Goal: Task Accomplishment & Management: Manage account settings

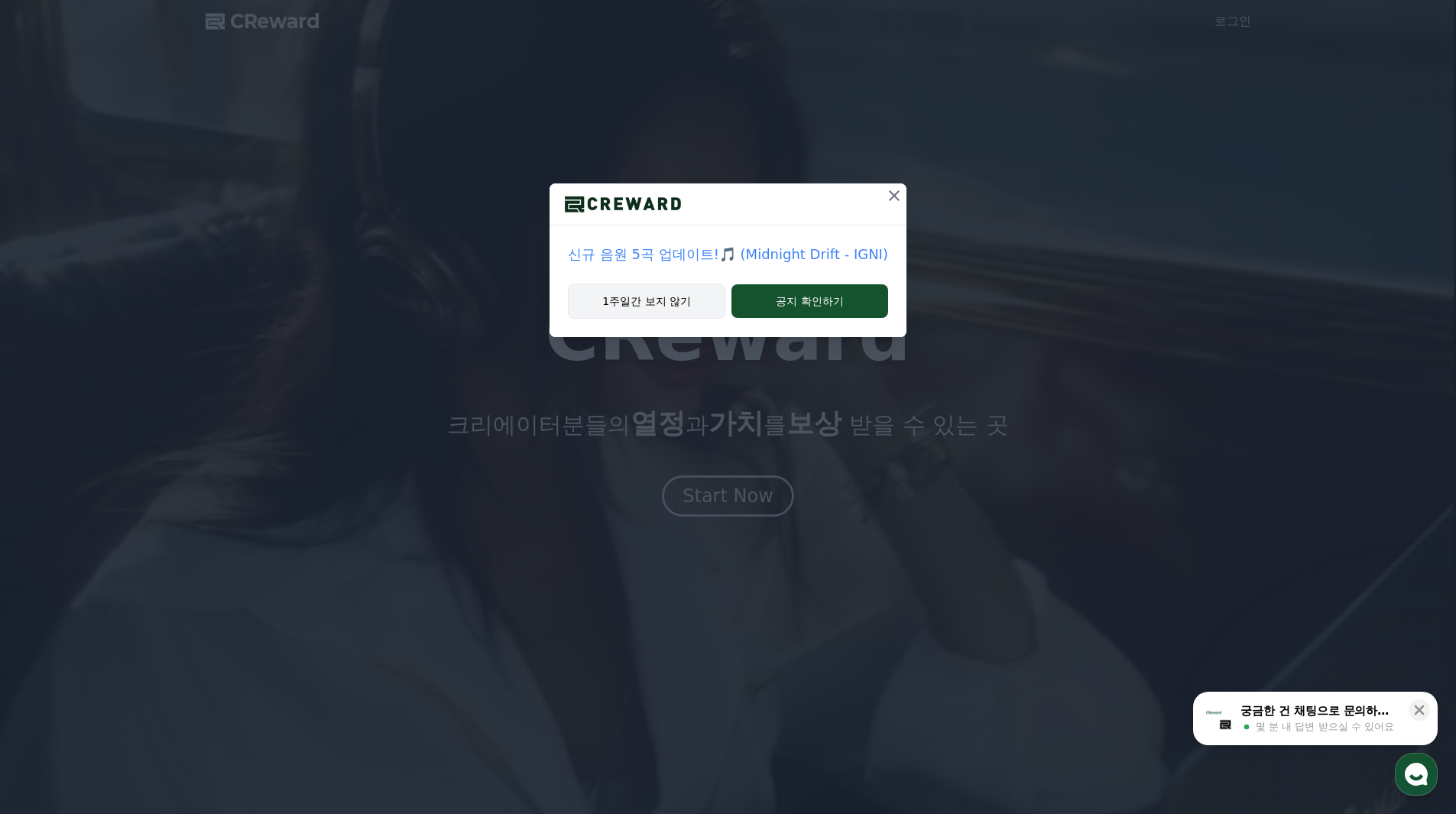
click at [685, 309] on button "1주일간 보지 않기" at bounding box center [646, 301] width 157 height 35
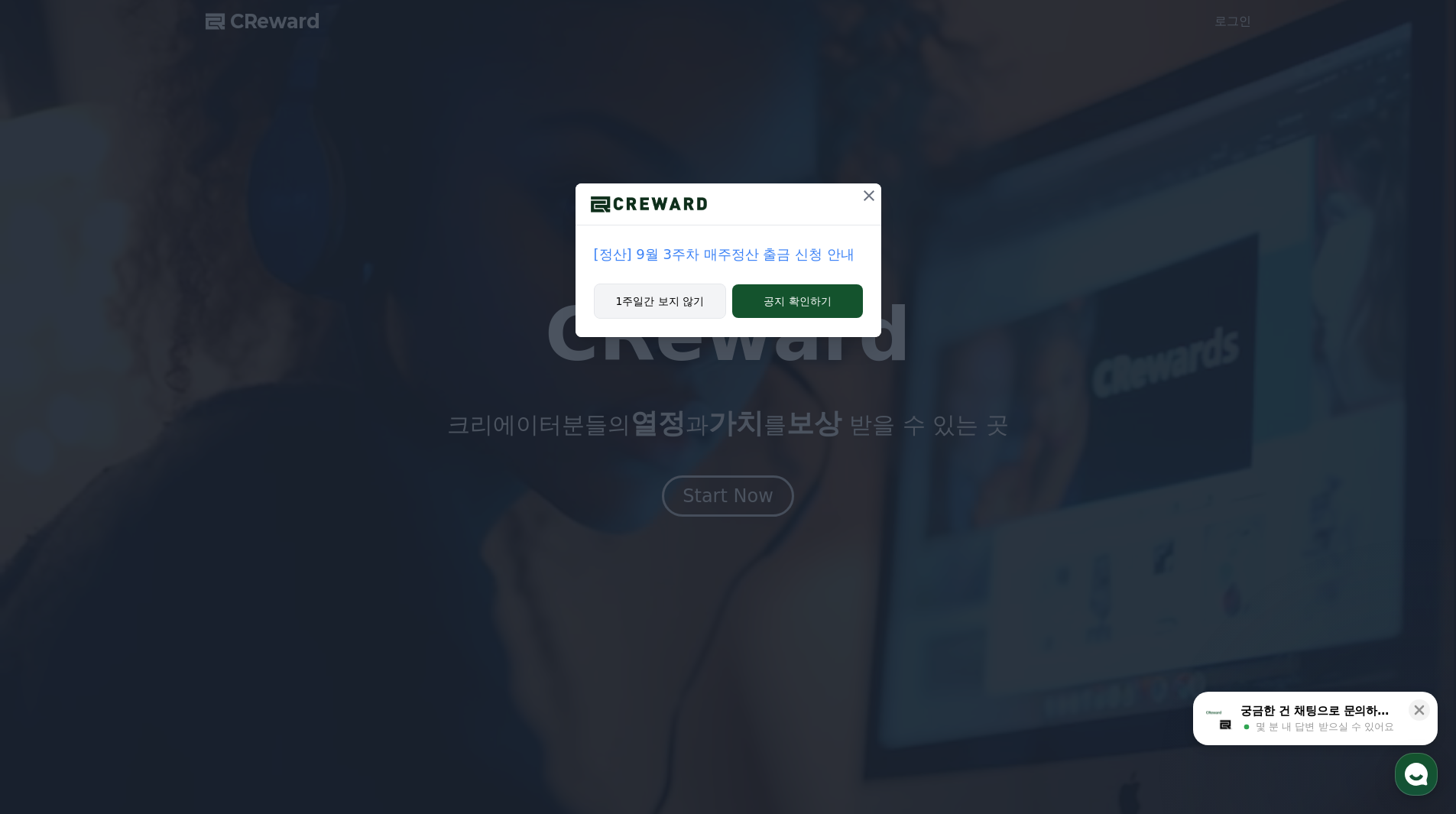
click at [705, 317] on button "1주일간 보지 않기" at bounding box center [660, 301] width 133 height 35
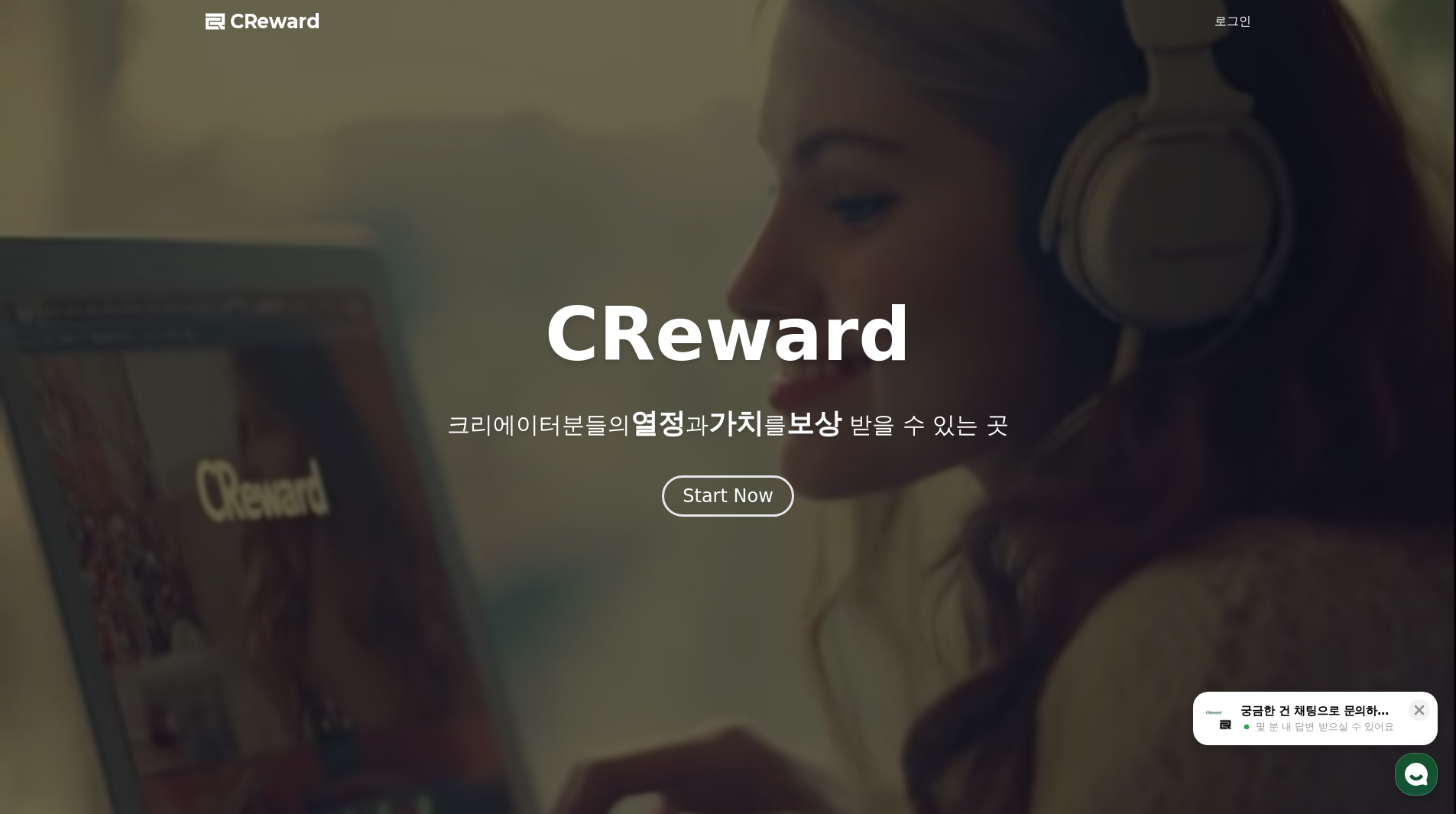
click at [1231, 21] on link "로그인" at bounding box center [1232, 21] width 37 height 18
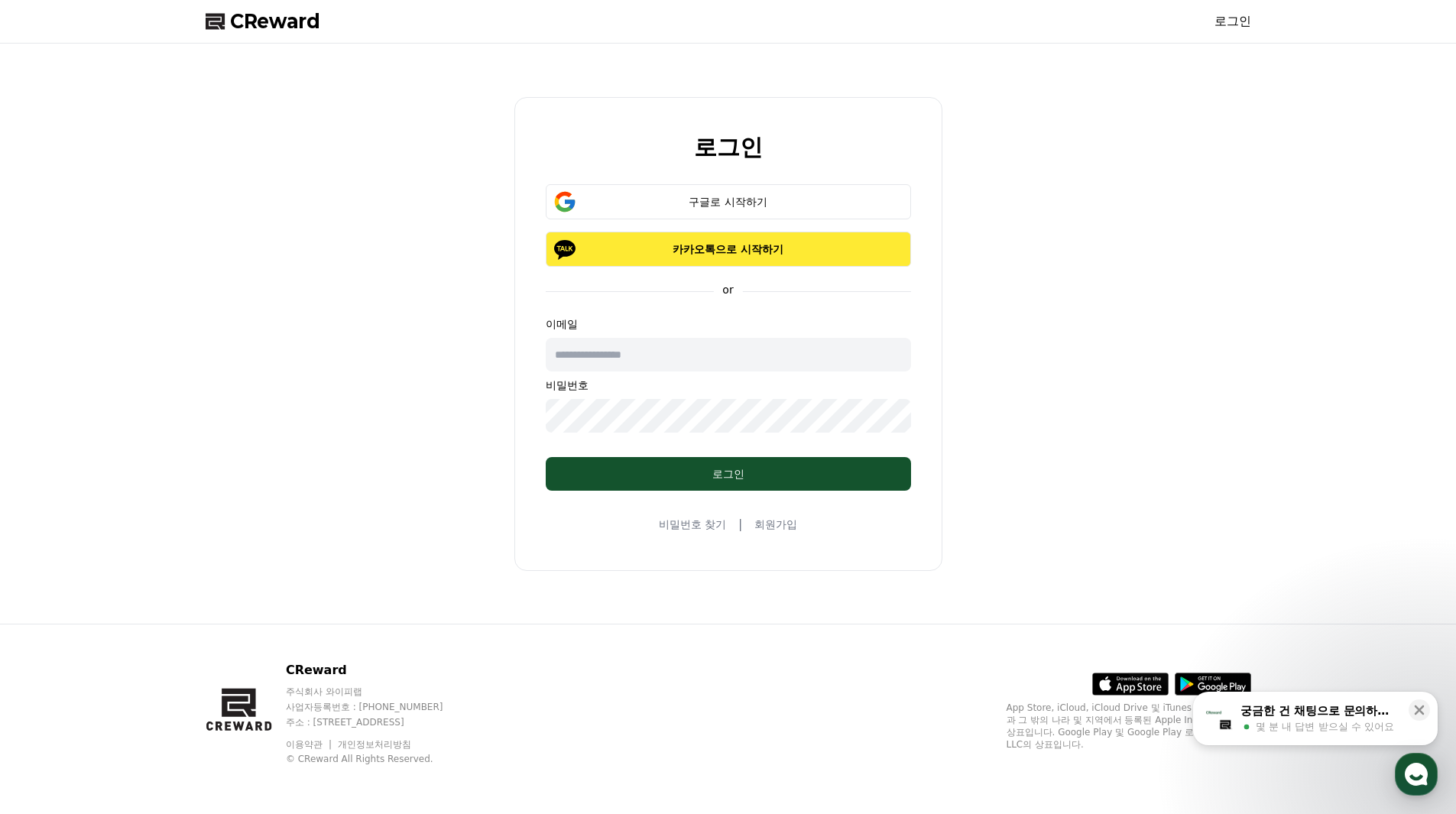
click at [748, 249] on p "카카오톡으로 시작하기" at bounding box center [728, 249] width 321 height 15
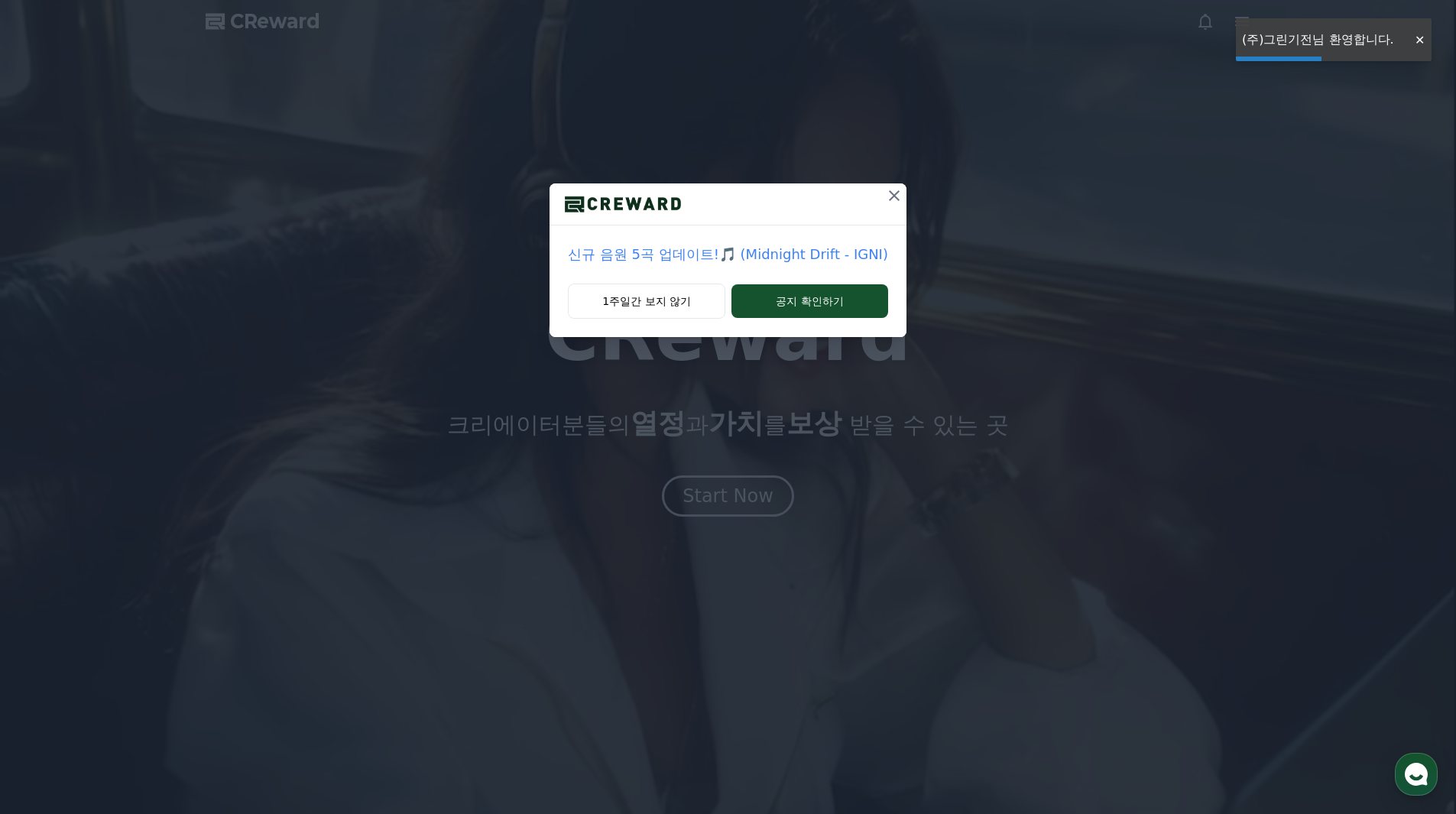
click at [1415, 36] on div at bounding box center [1419, 40] width 25 height 14
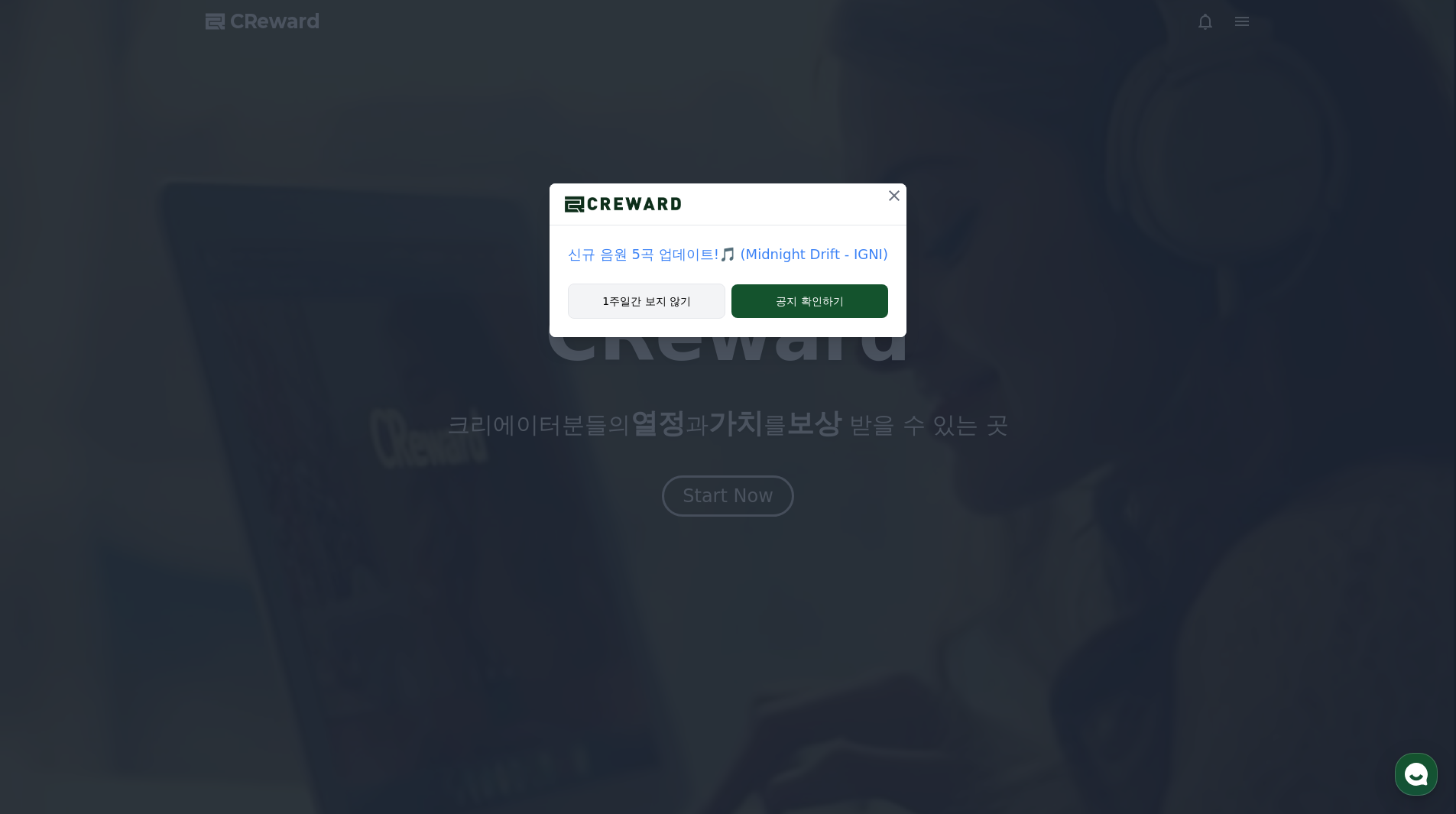
click at [679, 305] on button "1주일간 보지 않기" at bounding box center [646, 301] width 157 height 35
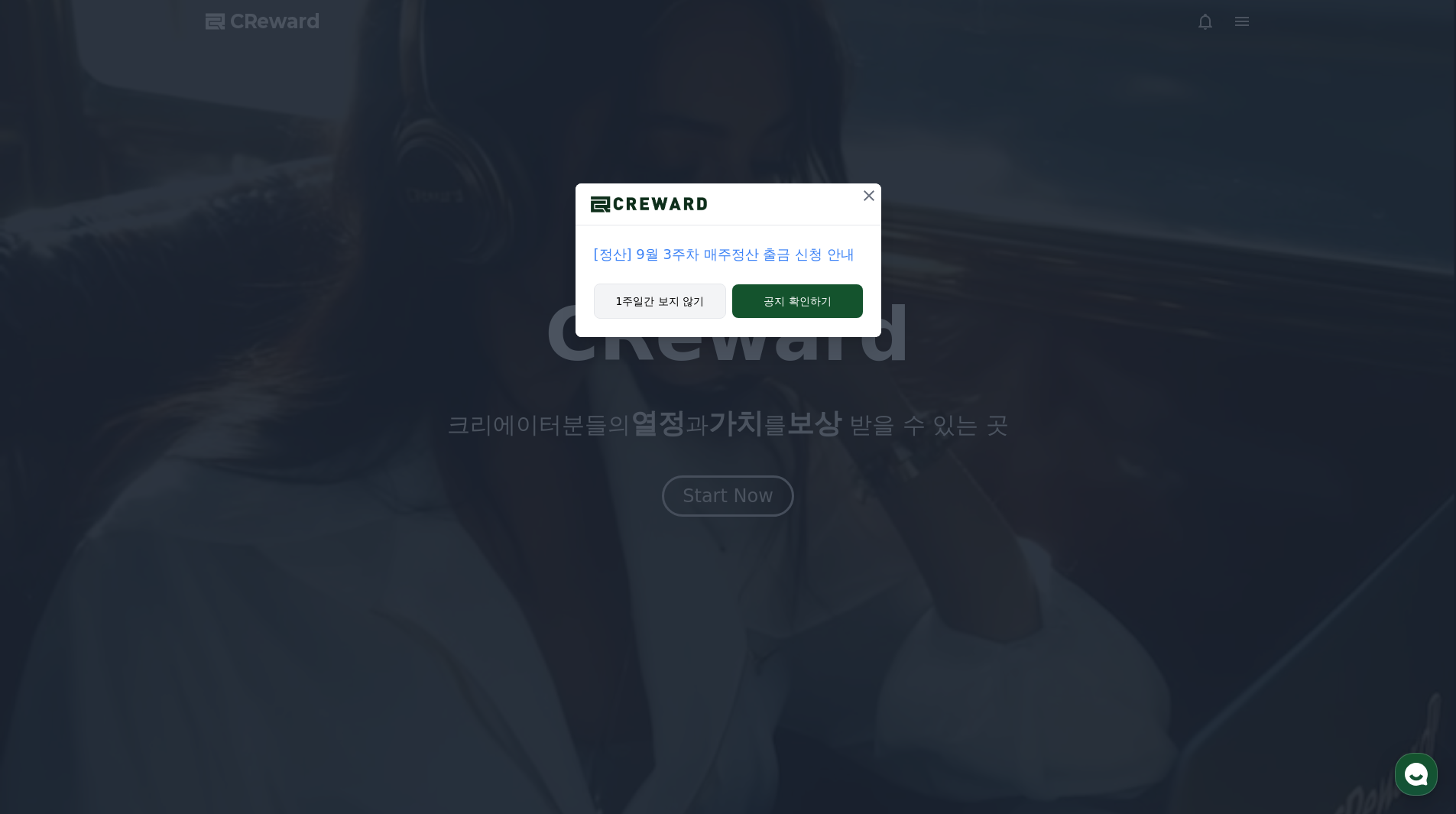
click at [661, 307] on button "1주일간 보지 않기" at bounding box center [660, 301] width 133 height 35
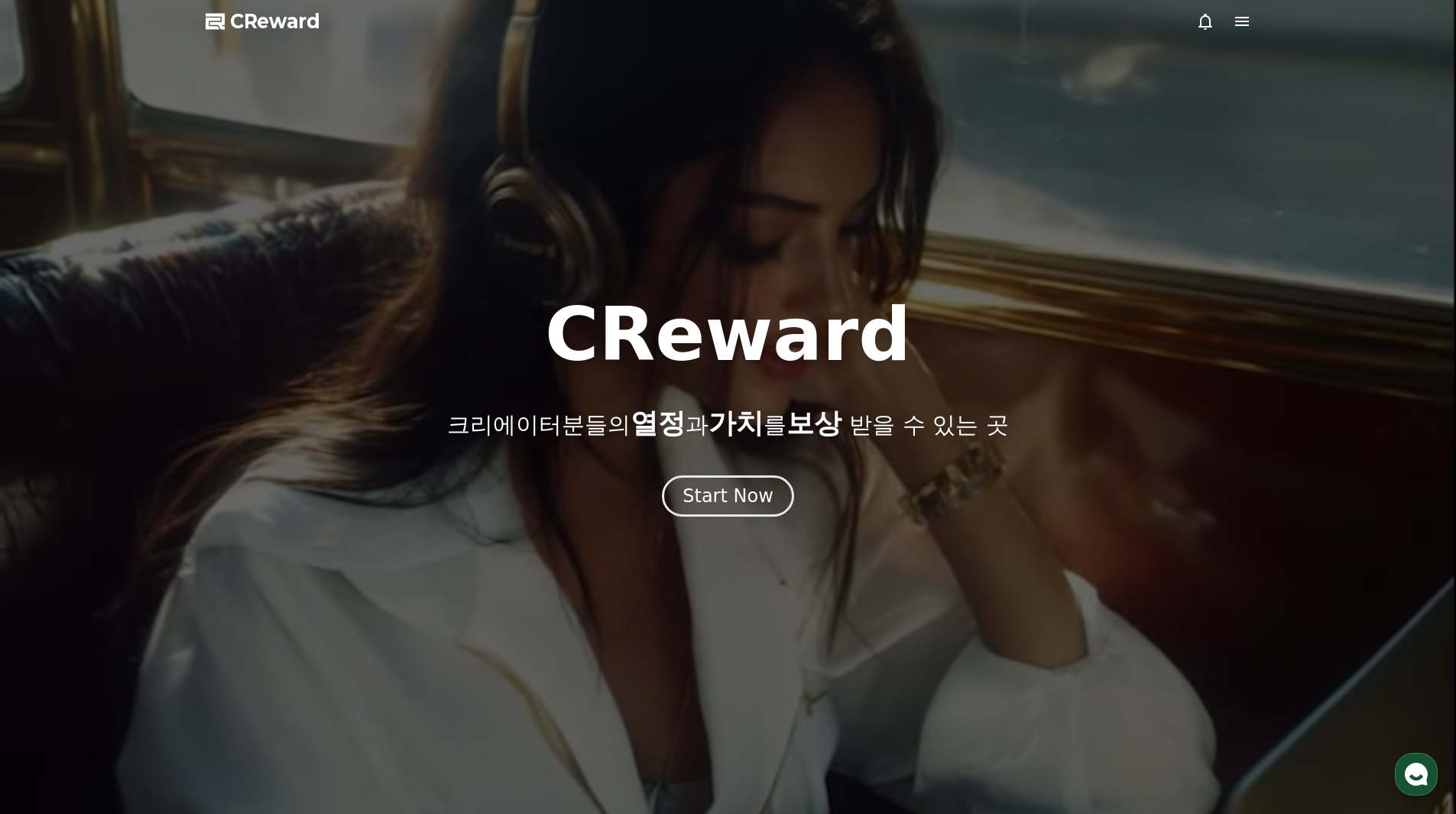
click at [1245, 23] on icon at bounding box center [1241, 22] width 14 height 9
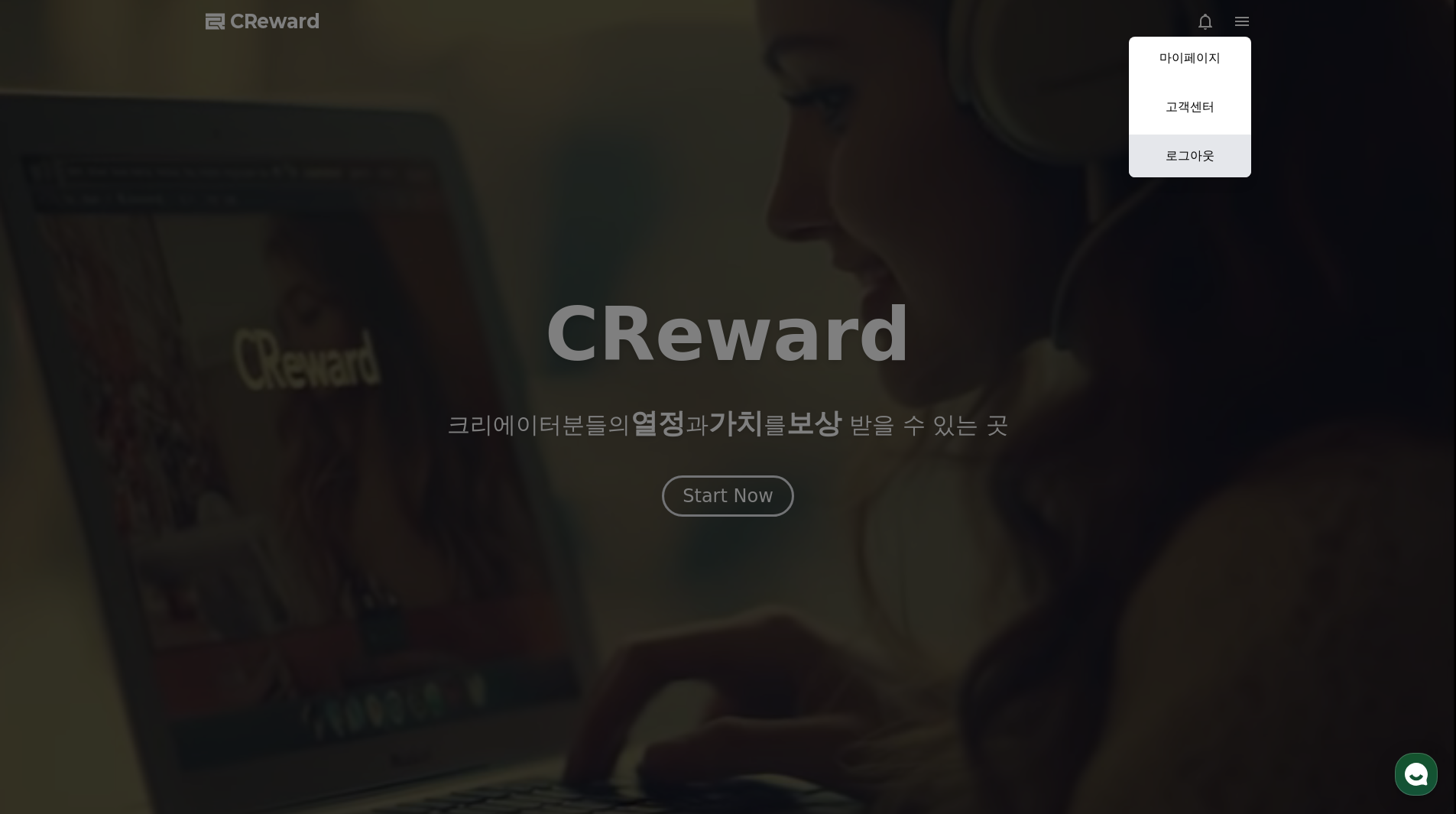
click at [1184, 164] on link "로그아웃" at bounding box center [1190, 155] width 123 height 42
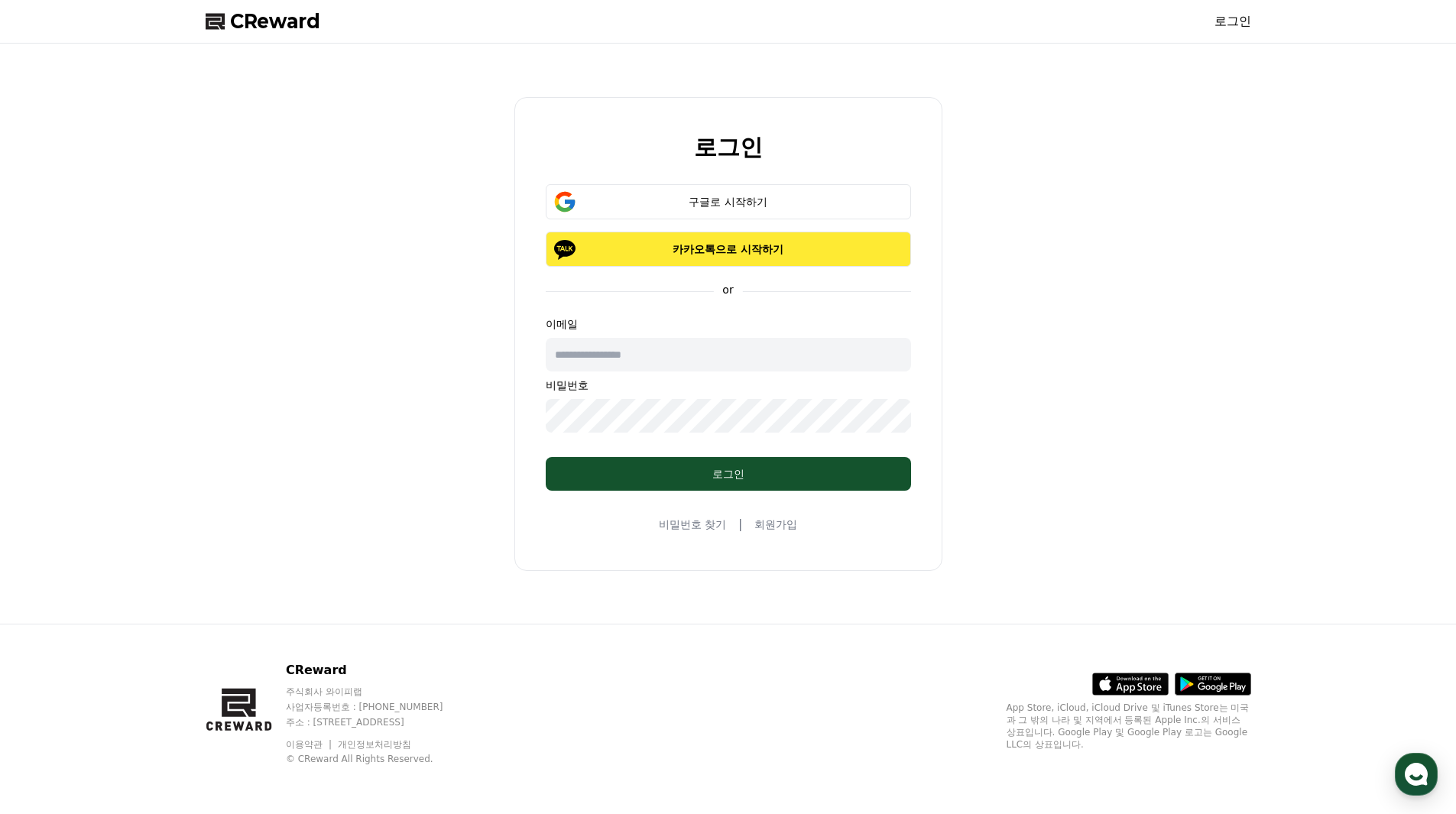
click at [874, 265] on button "카카오톡으로 시작하기" at bounding box center [728, 249] width 366 height 35
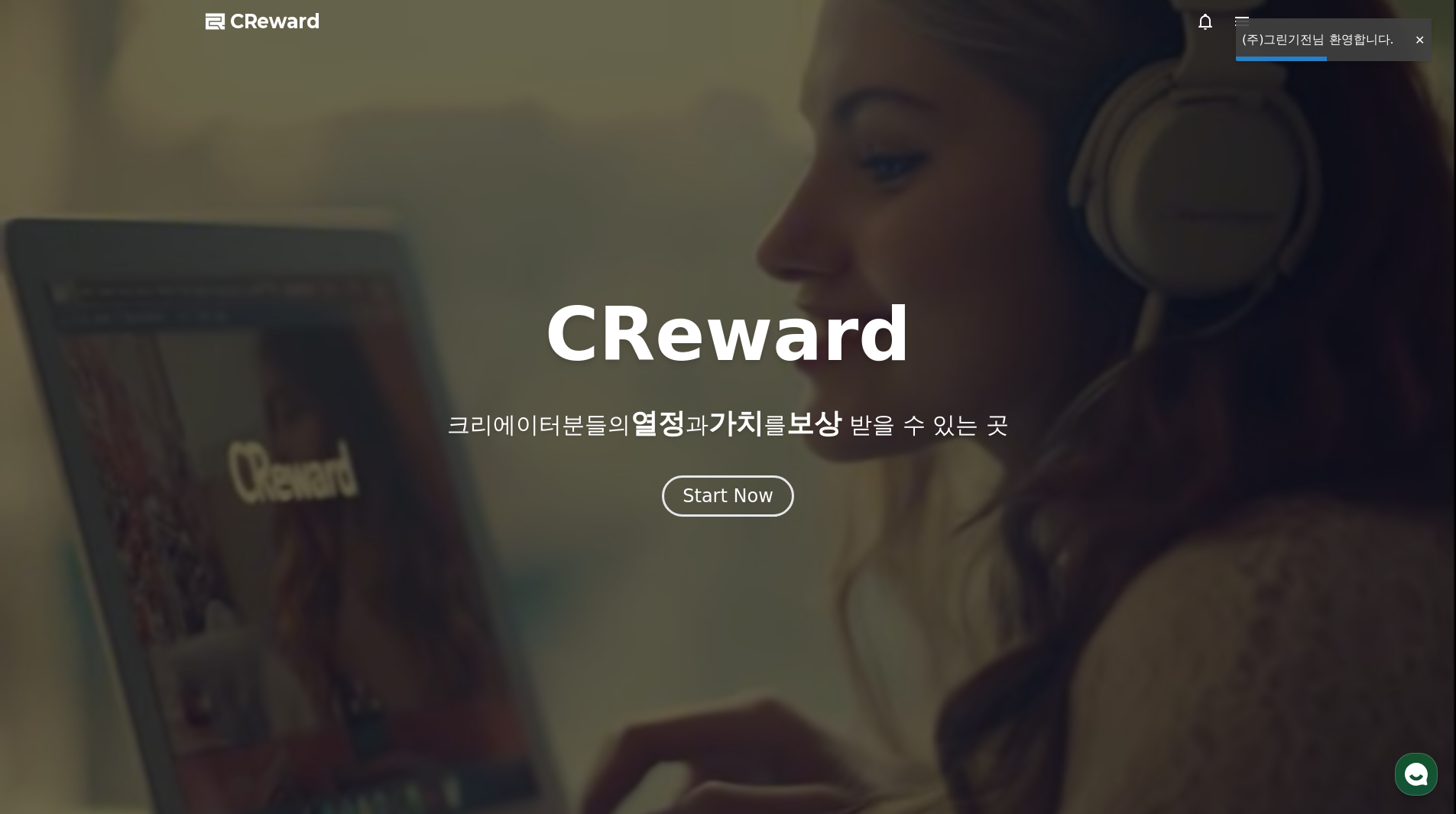
click at [1413, 38] on div at bounding box center [1419, 40] width 25 height 14
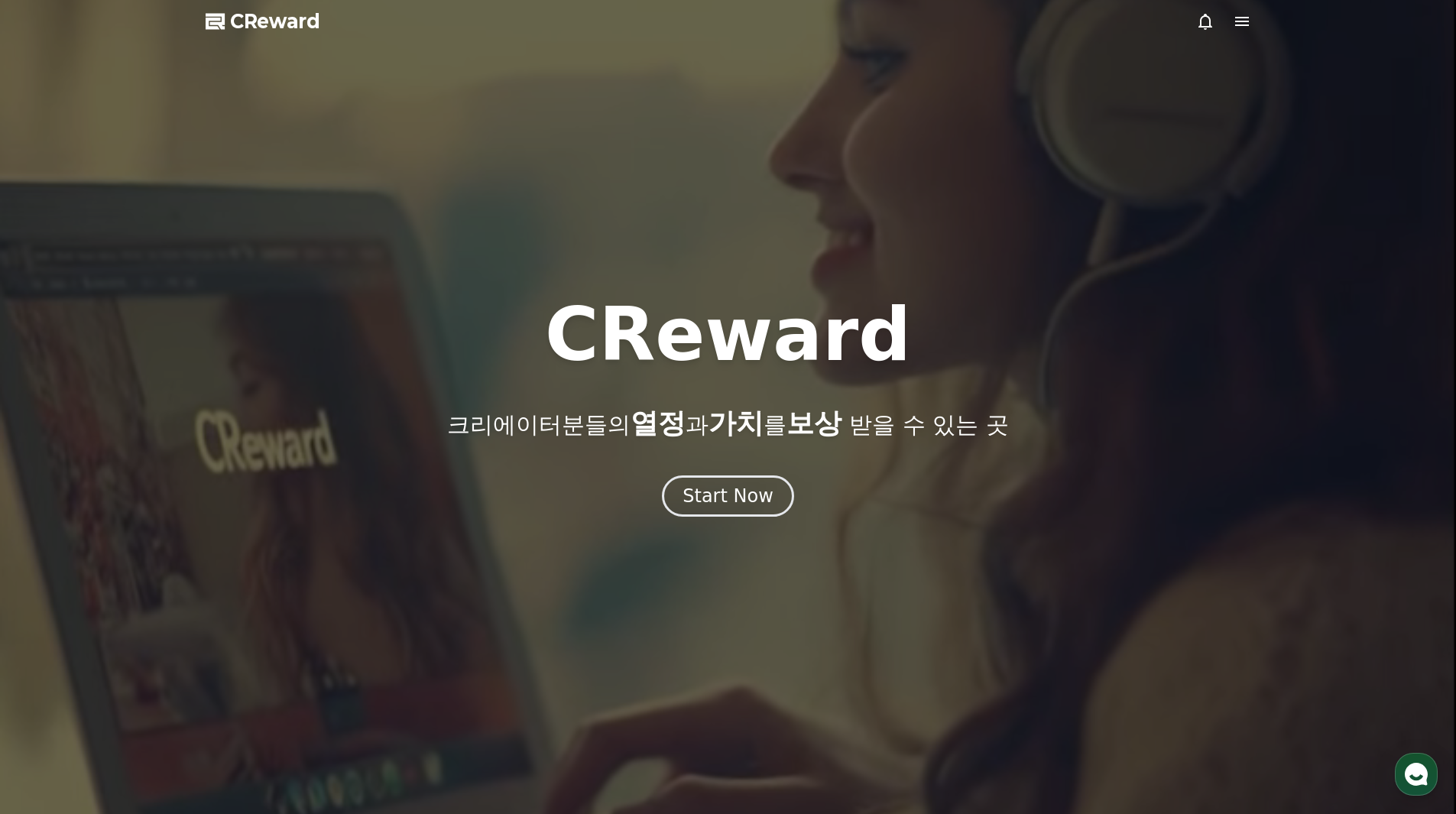
click at [1246, 22] on icon at bounding box center [1241, 22] width 14 height 9
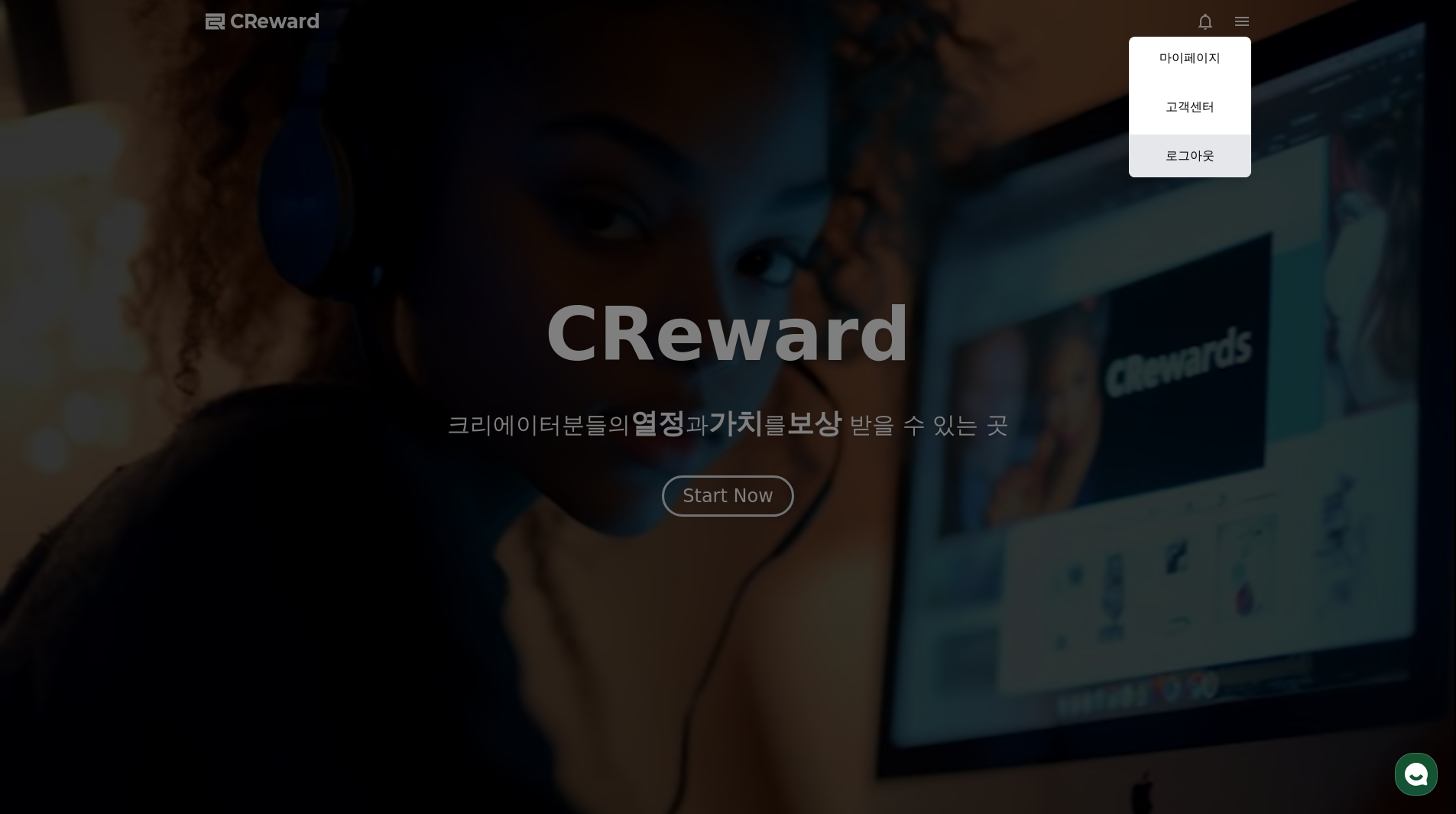
click at [1189, 152] on link "로그아웃" at bounding box center [1190, 155] width 123 height 42
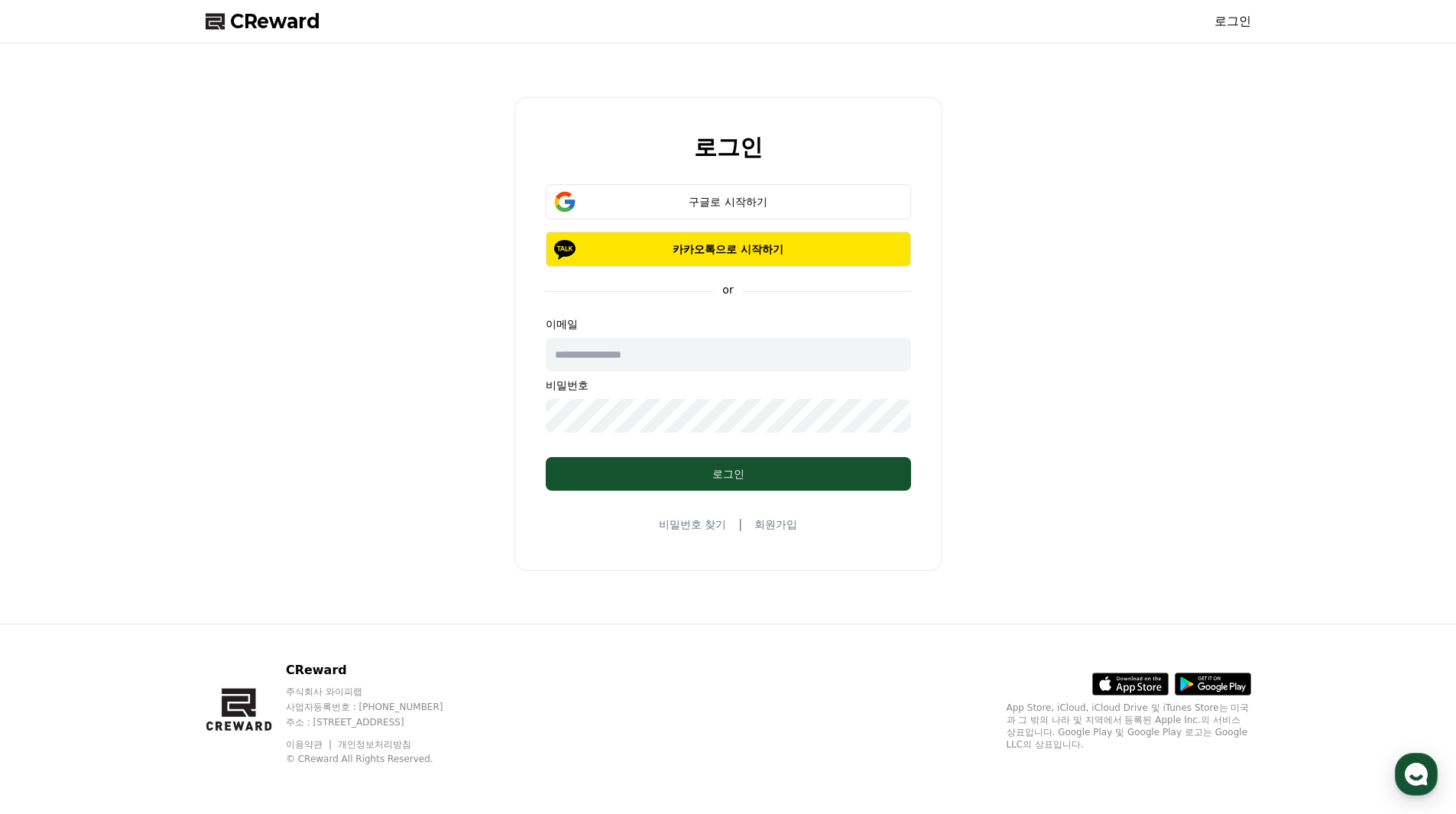
click at [793, 366] on input "text" at bounding box center [728, 354] width 366 height 34
click at [1079, 207] on div "로그인 구글로 시작하기 카카오톡으로 시작하기 or 이메일 비밀번호 로그인 비밀번호 찾기 | 회원가입" at bounding box center [728, 334] width 1057 height 567
drag, startPoint x: 866, startPoint y: 199, endPoint x: 1342, endPoint y: 53, distance: 497.9
click at [1335, 55] on div "로그인 구글로 시작하기 카카오톡으로 시작하기 or 이메일 비밀번호 로그인 비밀번호 찾기 | 회원가입" at bounding box center [728, 333] width 1456 height 579
drag, startPoint x: 1415, startPoint y: 0, endPoint x: 935, endPoint y: 90, distance: 488.4
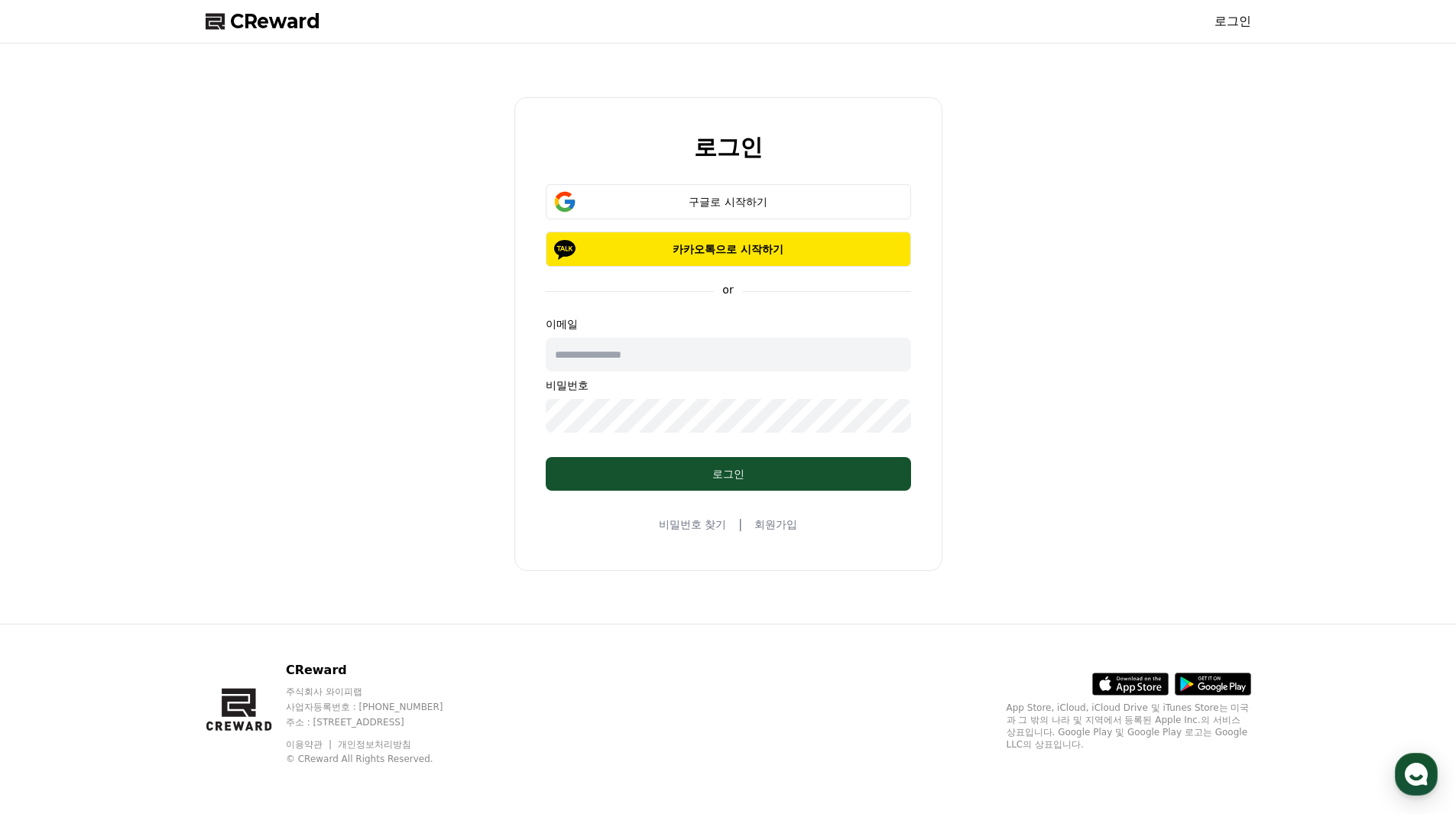
click at [935, 90] on div "로그인 구글로 시작하기 카카오톡으로 시작하기 or 이메일 비밀번호 로그인 비밀번호 찾기 | 회원가입" at bounding box center [728, 334] width 1057 height 567
click at [802, 194] on div "구글로 시작하기" at bounding box center [728, 202] width 321 height 15
